Goal: Task Accomplishment & Management: Manage account settings

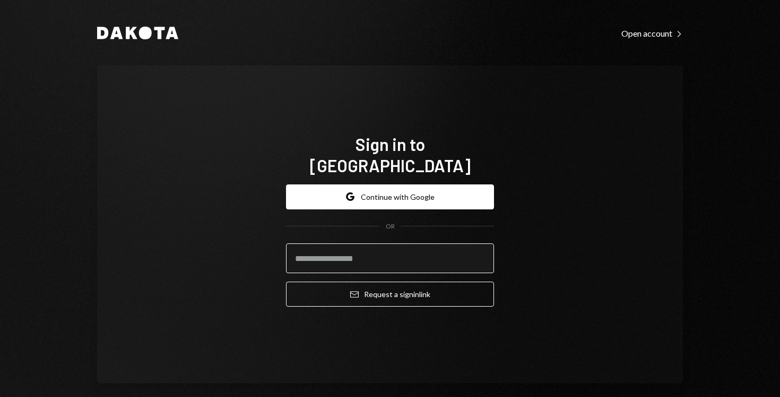
click at [329, 253] on input "email" at bounding box center [390, 258] width 208 height 30
type input "**********"
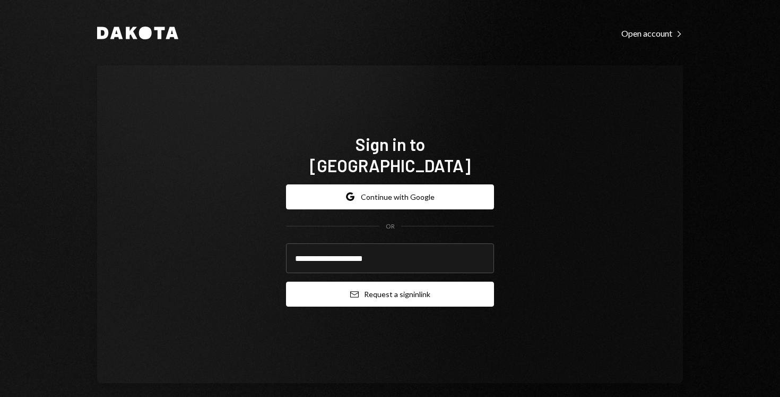
click at [353, 289] on button "Email Request a sign in link" at bounding box center [390, 293] width 208 height 25
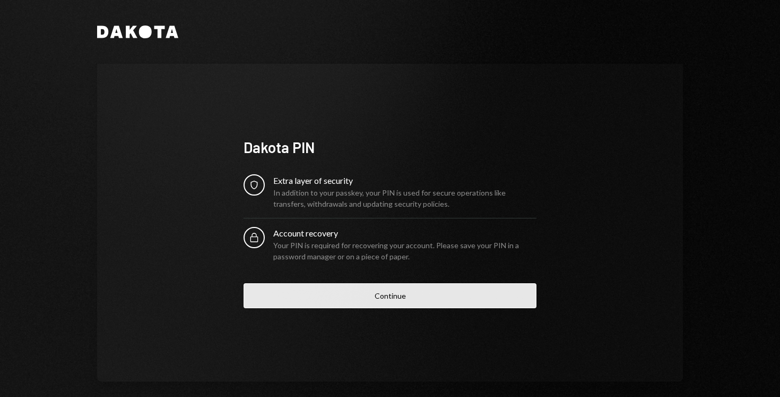
click at [356, 304] on button "Continue" at bounding box center [390, 295] width 293 height 25
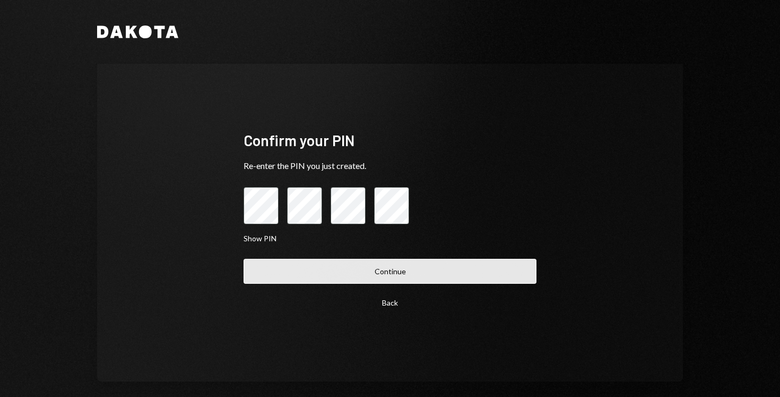
click at [427, 270] on button "Continue" at bounding box center [390, 271] width 293 height 25
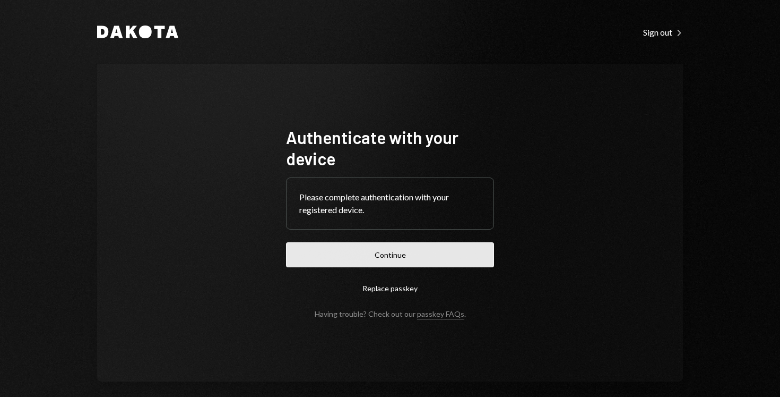
click at [416, 260] on button "Continue" at bounding box center [390, 254] width 208 height 25
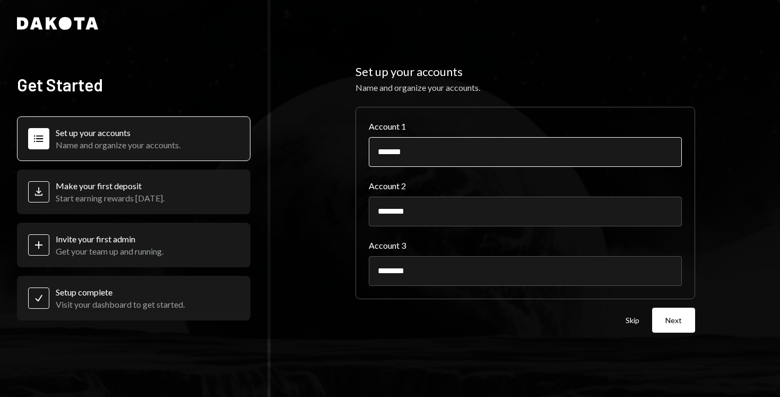
click at [419, 152] on input "*******" at bounding box center [525, 152] width 313 height 30
drag, startPoint x: 443, startPoint y: 158, endPoint x: 359, endPoint y: 152, distance: 84.1
click at [359, 152] on div "Account 1 ******* Account 2 ******** Account 3 ********" at bounding box center [526, 203] width 340 height 192
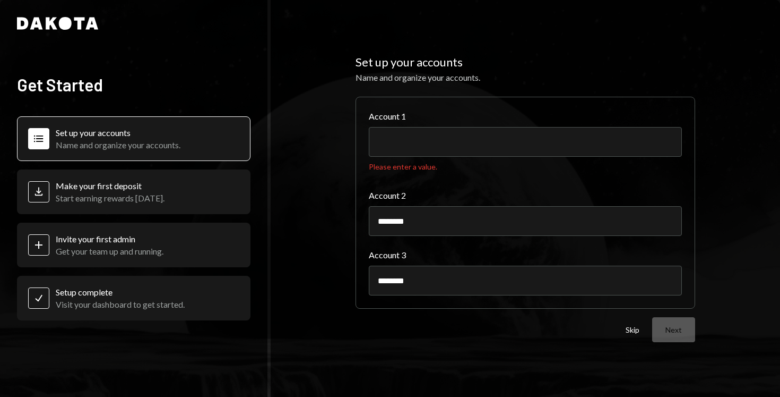
drag, startPoint x: 439, startPoint y: 209, endPoint x: 362, endPoint y: 208, distance: 77.5
click at [362, 208] on div "Account 1 Please enter a value. Account 2 ******** Account 3 ********" at bounding box center [526, 203] width 340 height 212
drag, startPoint x: 421, startPoint y: 222, endPoint x: 362, endPoint y: 221, distance: 58.4
click at [362, 221] on div "Account 1 Please enter a value. Account 2 ******** Account 3 ********" at bounding box center [526, 203] width 340 height 212
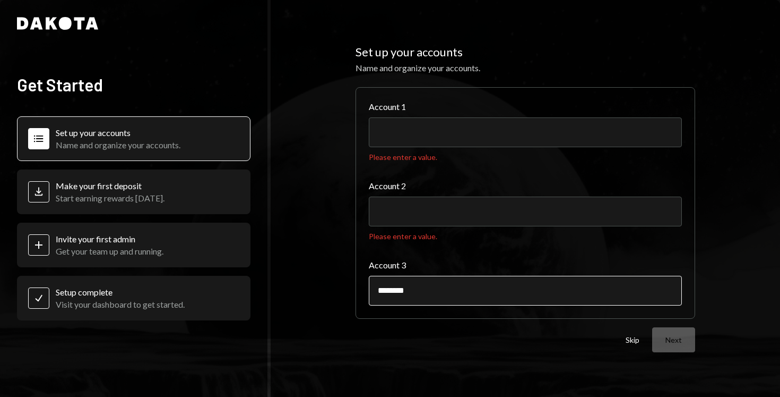
drag, startPoint x: 420, startPoint y: 280, endPoint x: 371, endPoint y: 280, distance: 49.4
click at [371, 280] on input "********" at bounding box center [525, 291] width 313 height 30
click at [397, 289] on input "********" at bounding box center [525, 291] width 313 height 30
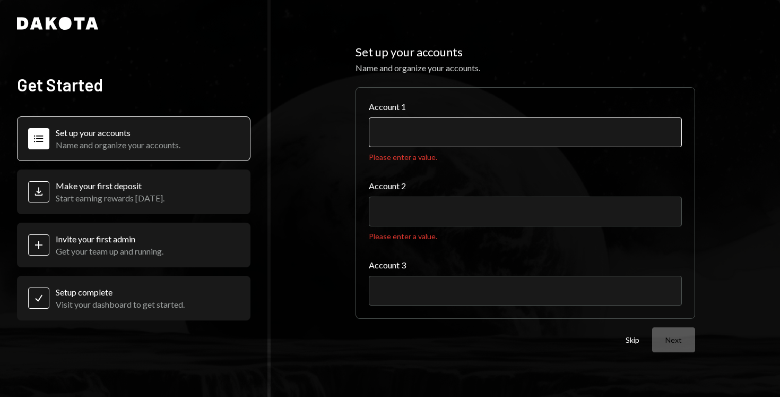
click at [459, 126] on input "Account 1" at bounding box center [525, 132] width 313 height 30
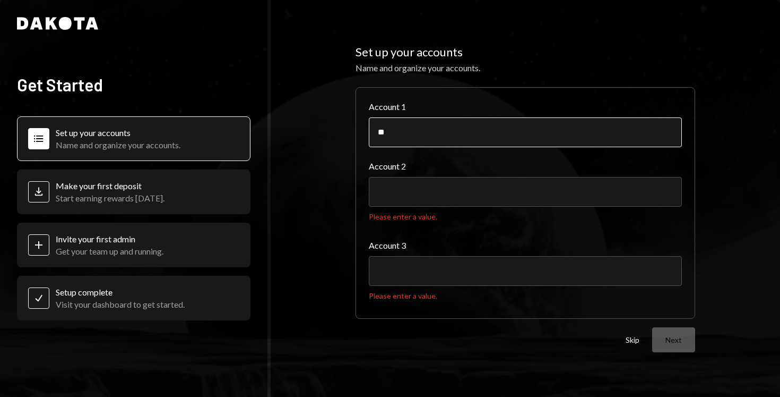
type input "*"
drag, startPoint x: 460, startPoint y: 134, endPoint x: 351, endPoint y: 133, distance: 108.8
click at [351, 133] on div "**********" at bounding box center [526, 198] width 510 height 397
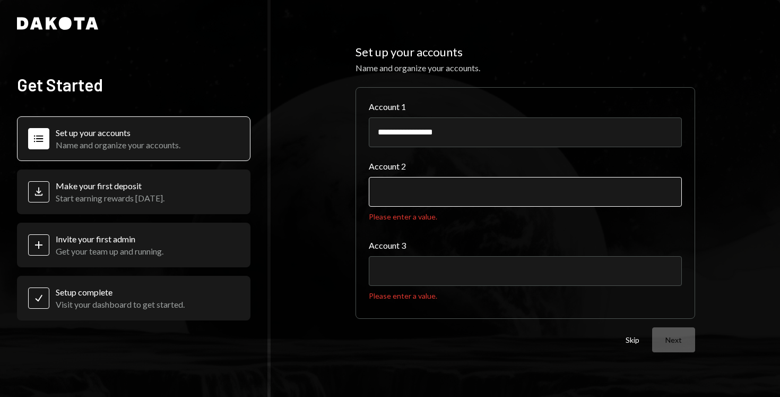
type input "**********"
click at [397, 198] on input "Account 2" at bounding box center [525, 192] width 313 height 30
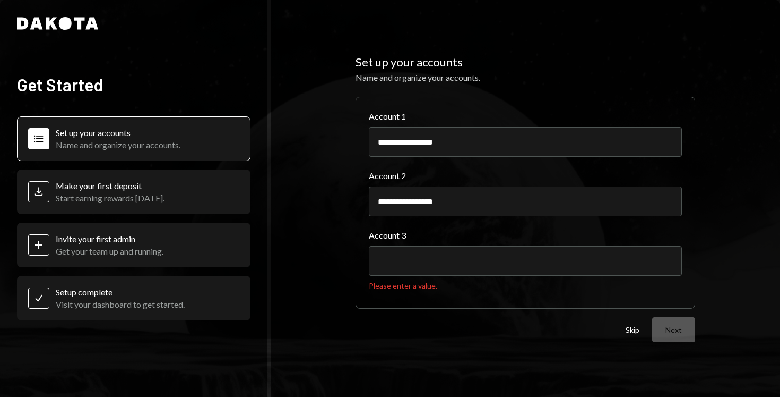
type input "**********"
click at [443, 293] on div "Account 3 Please enter a value." at bounding box center [525, 262] width 313 height 66
click at [442, 272] on input "Account 3" at bounding box center [525, 261] width 313 height 30
click at [683, 324] on div "Skip Next" at bounding box center [661, 329] width 70 height 25
click at [639, 332] on button "Skip" at bounding box center [633, 330] width 14 height 10
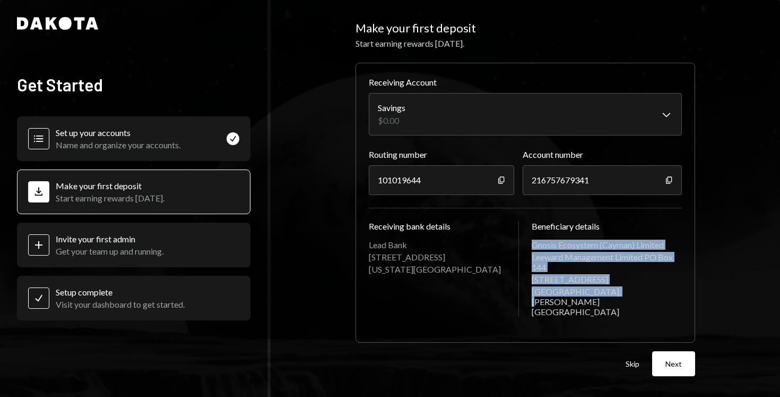
drag, startPoint x: 534, startPoint y: 254, endPoint x: 610, endPoint y: 302, distance: 89.7
click at [610, 302] on div "Gnosis Ecosystem (Cayman) Limited Leeward Management Limited PO Box 144 3319 9 …" at bounding box center [607, 277] width 151 height 77
click at [610, 302] on div "Camana Bay, George Town" at bounding box center [607, 301] width 151 height 30
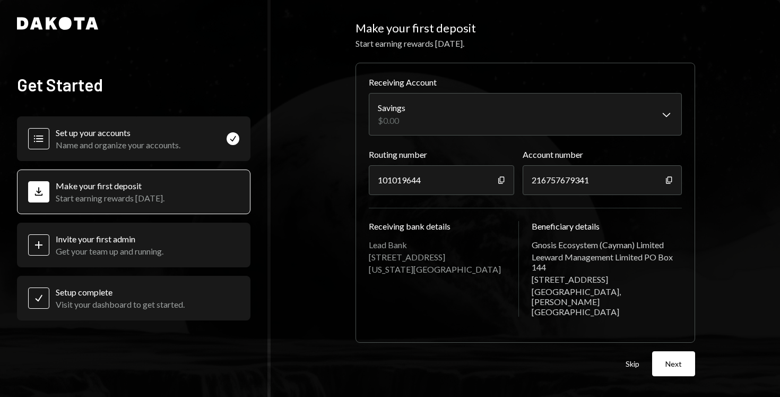
click at [625, 357] on div "Skip Next" at bounding box center [526, 363] width 340 height 25
click at [634, 359] on button "Skip" at bounding box center [633, 364] width 14 height 10
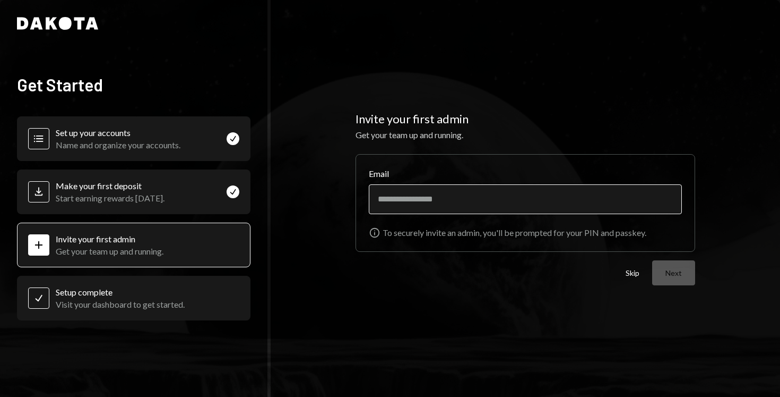
click at [458, 202] on input "Email" at bounding box center [525, 199] width 313 height 30
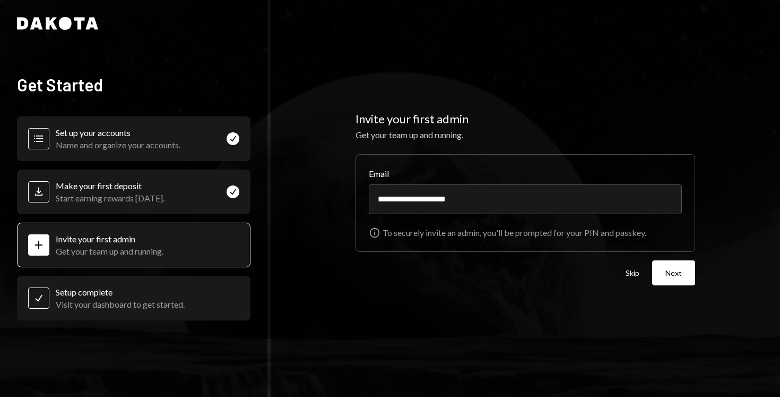
type input "**********"
click at [473, 259] on form "**********" at bounding box center [526, 219] width 340 height 131
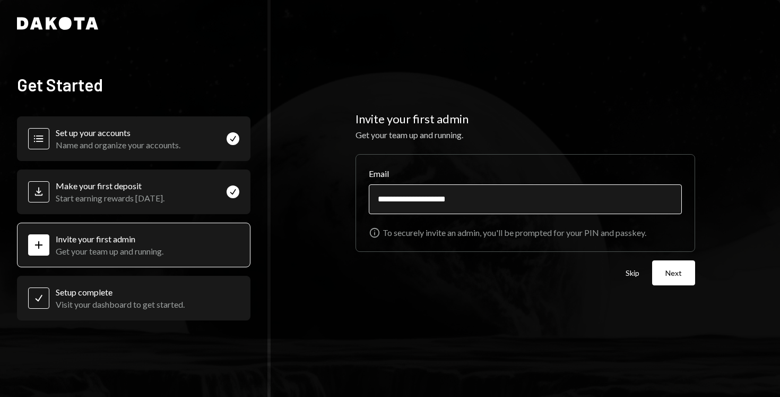
click at [545, 194] on input "**********" at bounding box center [525, 199] width 313 height 30
drag, startPoint x: 545, startPoint y: 194, endPoint x: 393, endPoint y: 193, distance: 151.9
click at [393, 193] on input "**********" at bounding box center [525, 199] width 313 height 30
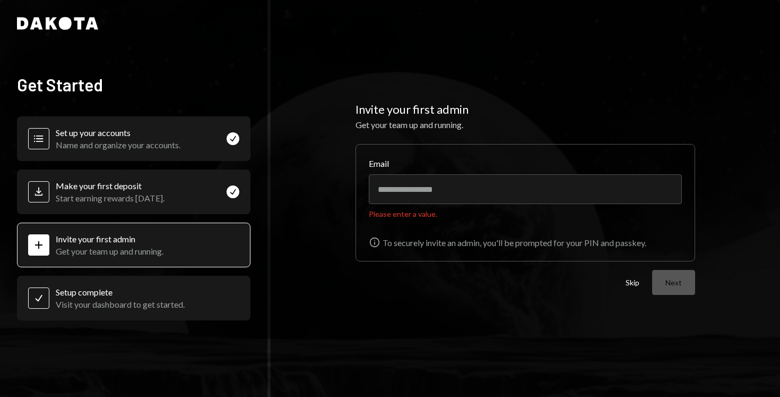
click at [627, 272] on div "Skip Next" at bounding box center [661, 282] width 70 height 25
click at [633, 287] on button "Skip" at bounding box center [633, 283] width 14 height 10
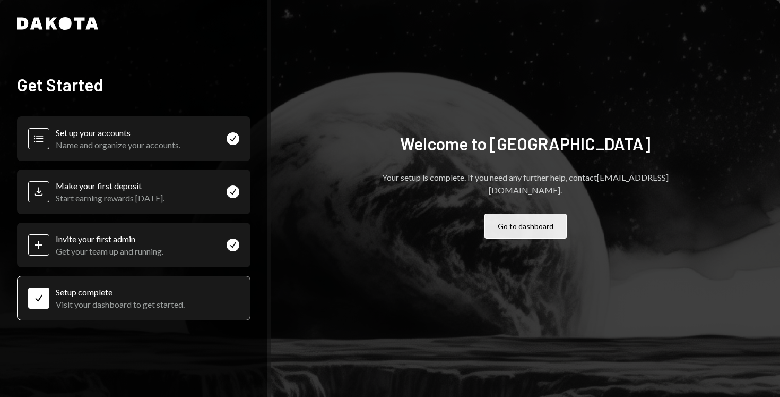
click at [517, 227] on button "Go to dashboard" at bounding box center [526, 225] width 82 height 25
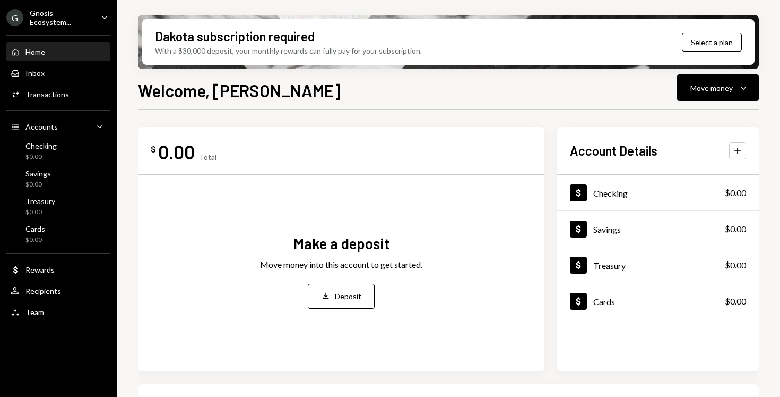
click at [75, 82] on div "Home Home Inbox Inbox Activities Transactions Accounts Accounts Caret Down Chec…" at bounding box center [58, 176] width 117 height 295
click at [72, 79] on div "Inbox Inbox" at bounding box center [59, 73] width 96 height 18
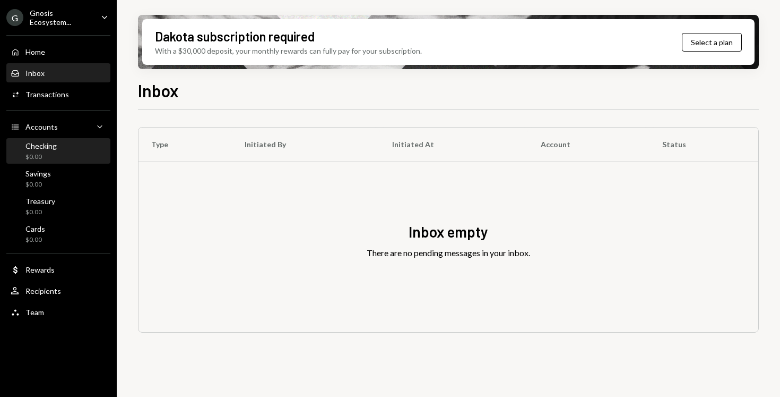
click at [52, 155] on div "$0.00" at bounding box center [40, 156] width 31 height 9
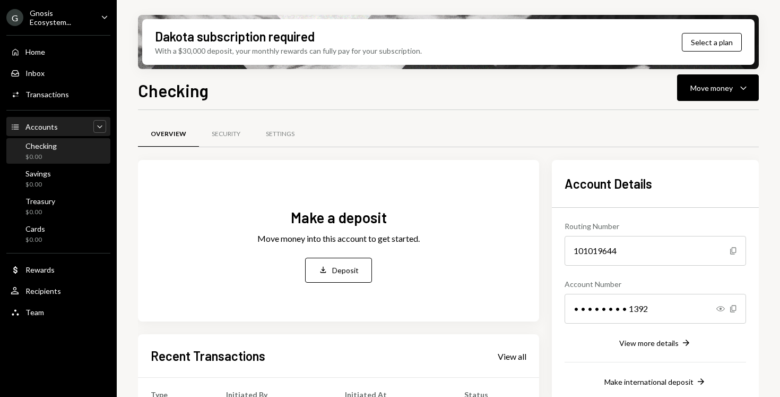
click at [98, 124] on icon "Caret Down" at bounding box center [100, 126] width 11 height 11
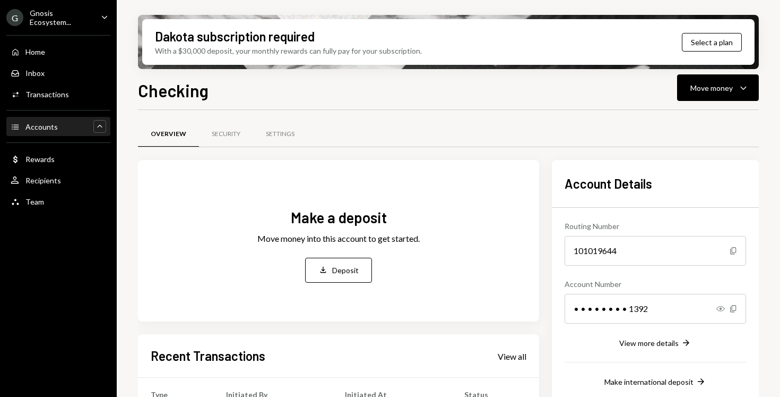
click at [98, 124] on icon "Caret Up" at bounding box center [100, 126] width 11 height 11
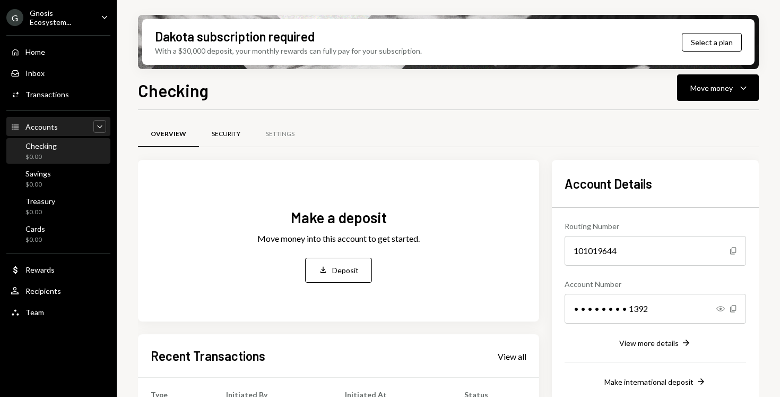
click at [233, 138] on div "Security" at bounding box center [226, 134] width 54 height 25
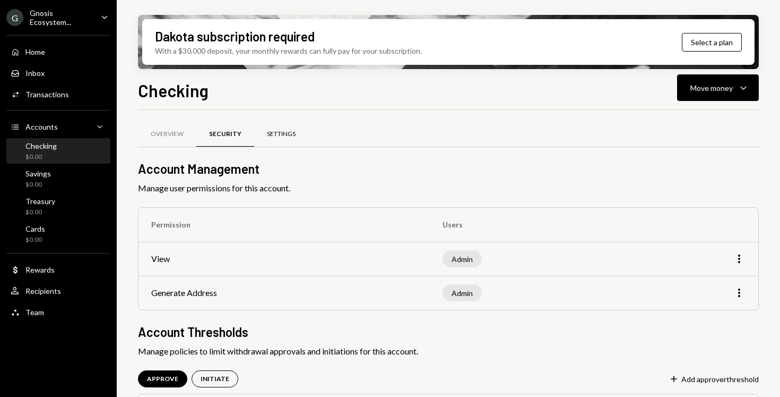
click at [272, 138] on div "Settings" at bounding box center [281, 134] width 54 height 25
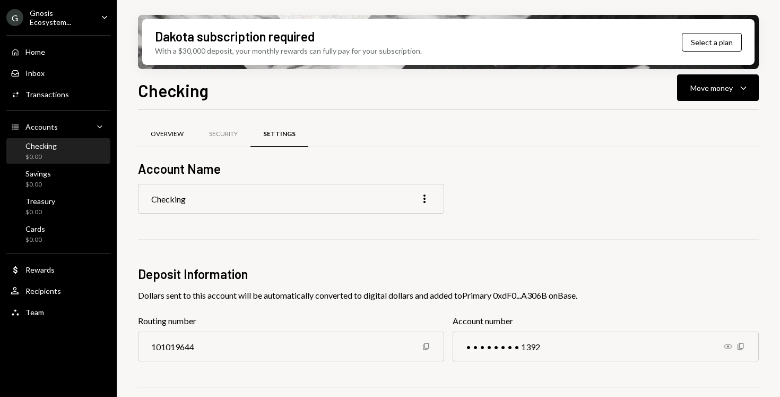
click at [188, 140] on div "Overview" at bounding box center [167, 134] width 58 height 25
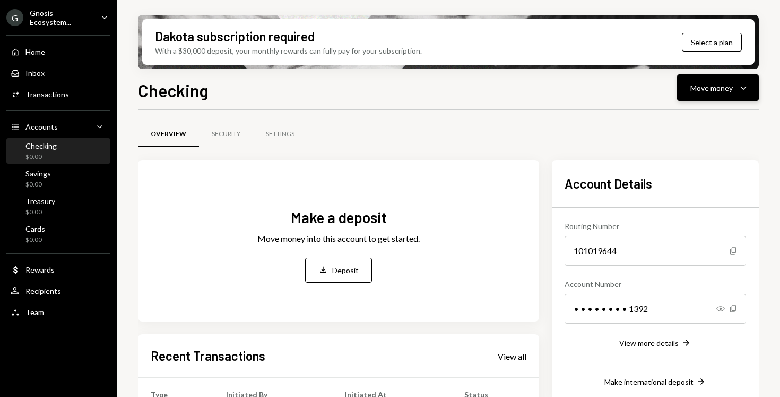
click at [722, 95] on button "Move money Caret Down" at bounding box center [718, 87] width 82 height 27
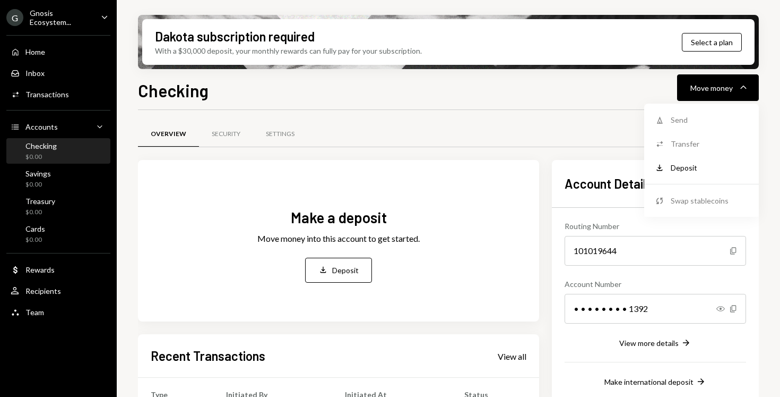
click at [526, 136] on div "Overview Security Settings" at bounding box center [448, 134] width 621 height 27
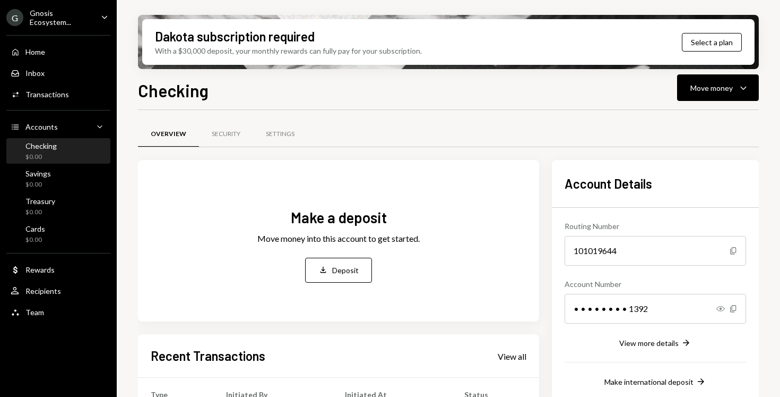
click at [57, 148] on div "Checking $0.00" at bounding box center [59, 151] width 96 height 20
click at [277, 132] on div "Settings" at bounding box center [280, 134] width 29 height 9
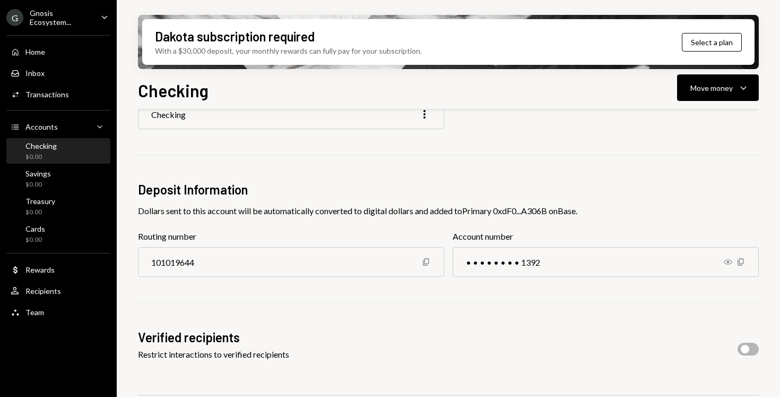
scroll to position [42, 0]
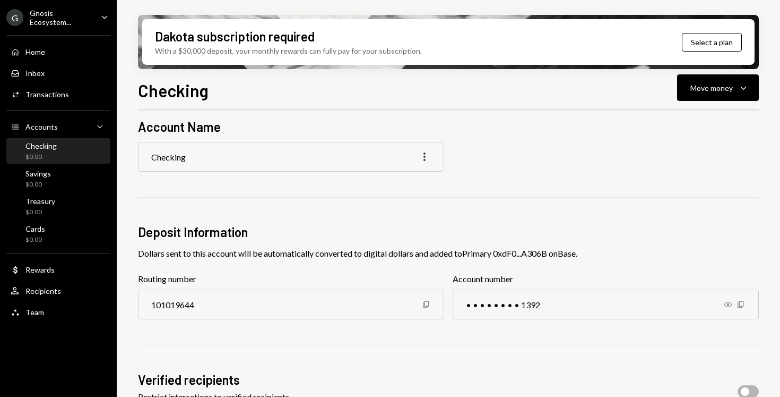
click at [431, 161] on icon "More" at bounding box center [424, 156] width 13 height 13
click at [410, 177] on div "Edit" at bounding box center [400, 179] width 53 height 19
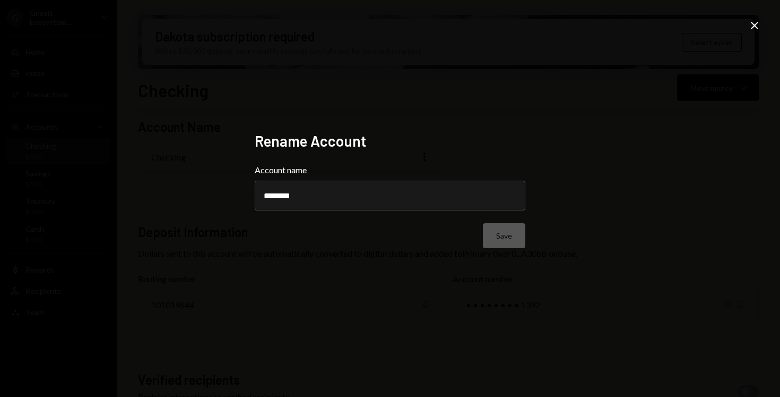
click at [758, 28] on icon at bounding box center [754, 25] width 7 height 7
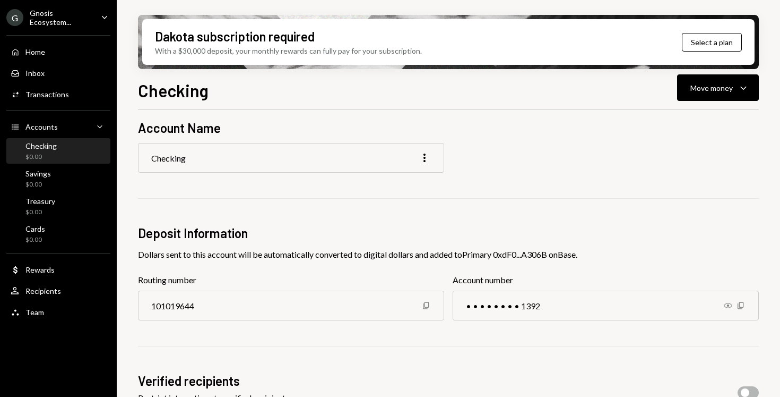
scroll to position [0, 0]
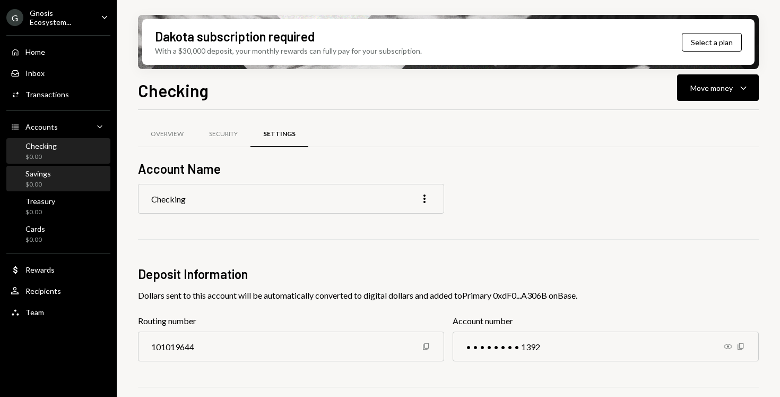
click at [87, 171] on div "Savings $0.00" at bounding box center [59, 179] width 96 height 20
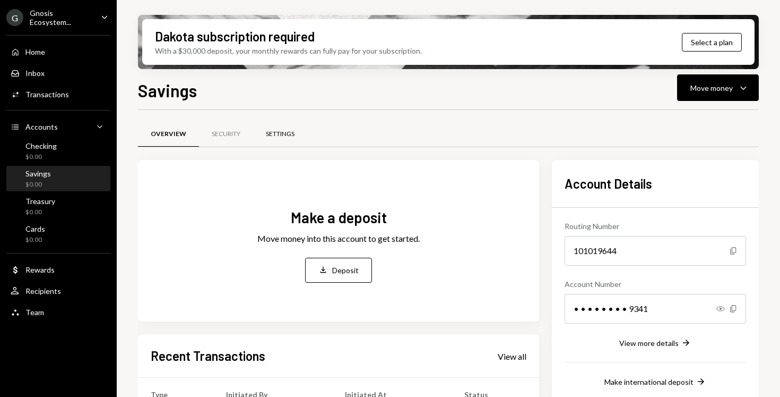
click at [281, 138] on div "Settings" at bounding box center [280, 134] width 29 height 9
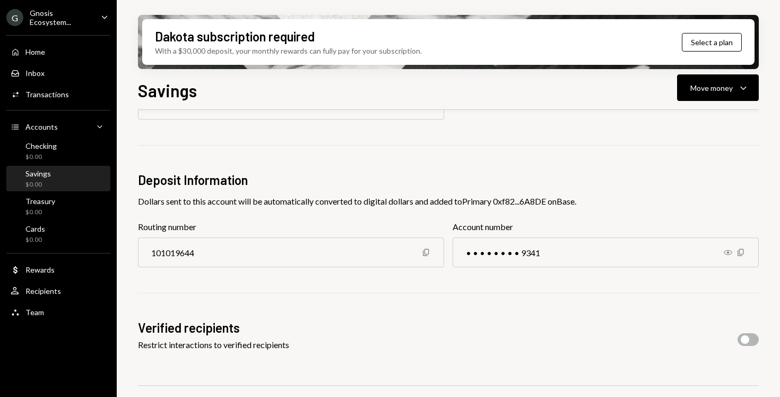
scroll to position [93, 0]
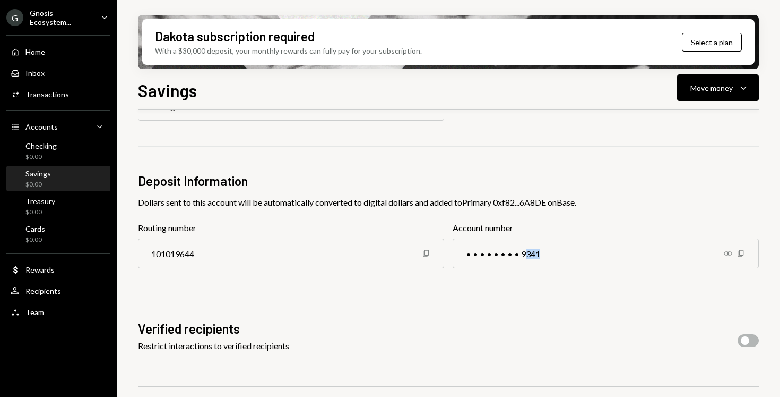
drag, startPoint x: 521, startPoint y: 255, endPoint x: 552, endPoint y: 255, distance: 30.3
click at [552, 255] on div "• • • • • • • • 9341" at bounding box center [606, 253] width 306 height 30
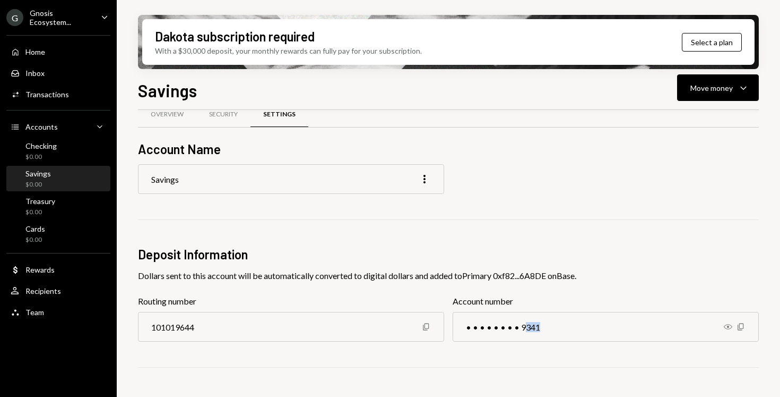
scroll to position [0, 0]
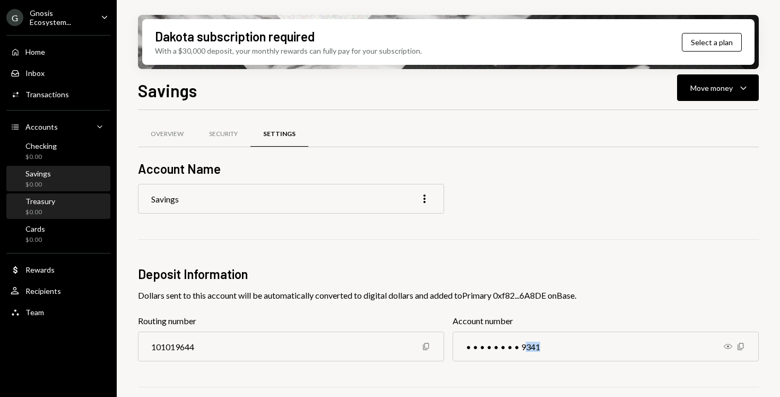
click at [36, 196] on div "Treasury $0.00" at bounding box center [59, 206] width 96 height 24
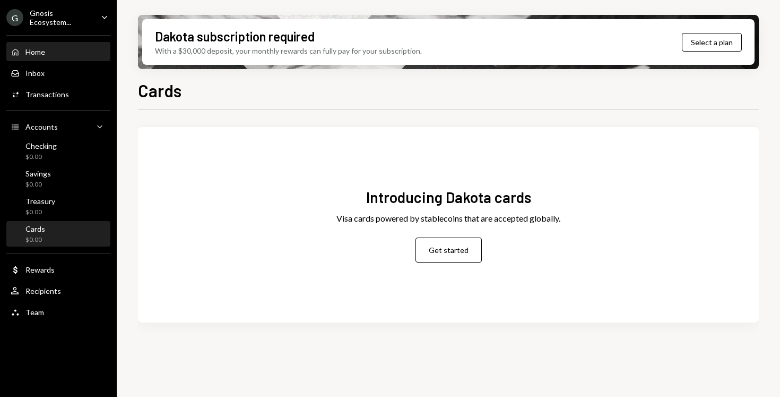
click at [48, 57] on div "Home Home" at bounding box center [59, 52] width 96 height 18
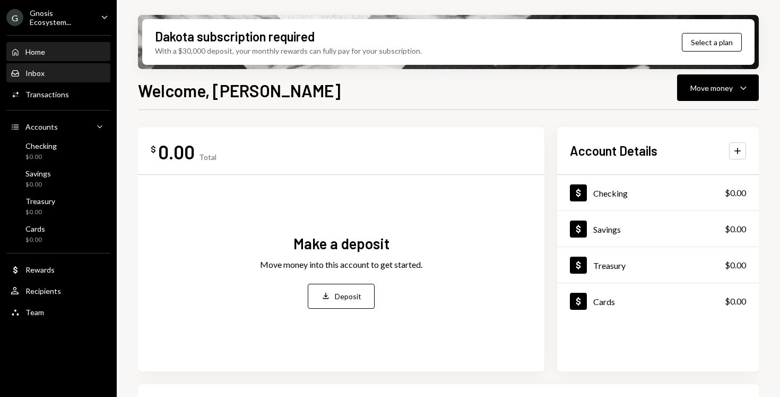
click at [78, 71] on div "Inbox Inbox" at bounding box center [59, 73] width 96 height 10
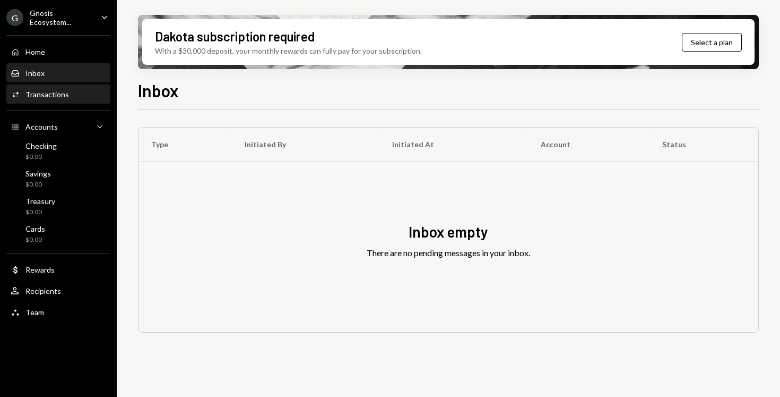
click at [84, 91] on div "Activities Transactions" at bounding box center [59, 95] width 96 height 10
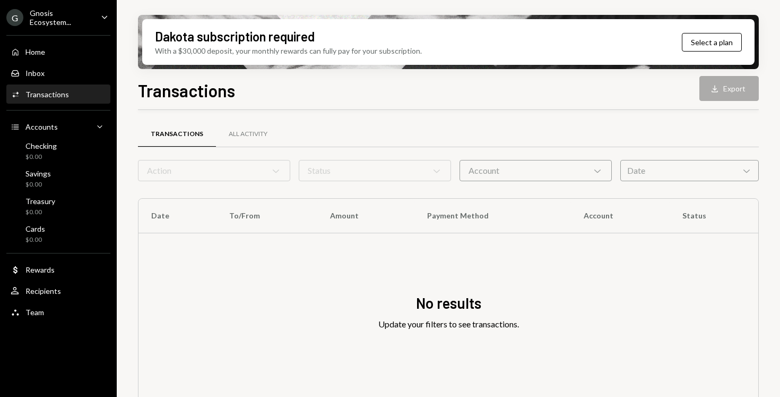
scroll to position [15, 0]
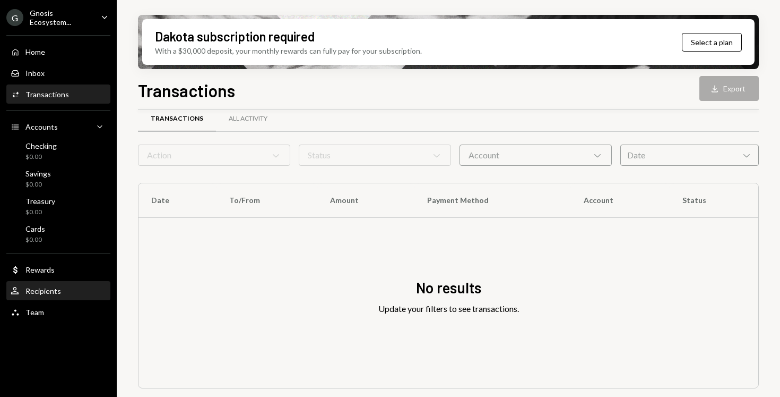
click at [74, 291] on div "User Recipients" at bounding box center [59, 291] width 96 height 10
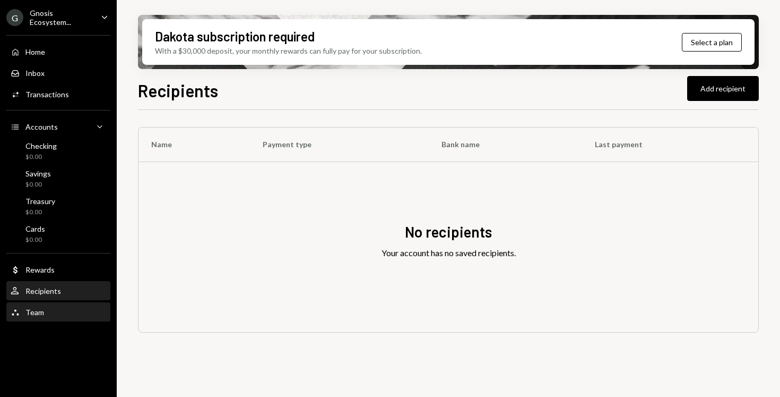
click at [74, 314] on div "Team Team" at bounding box center [59, 312] width 96 height 10
